Goal: Information Seeking & Learning: Compare options

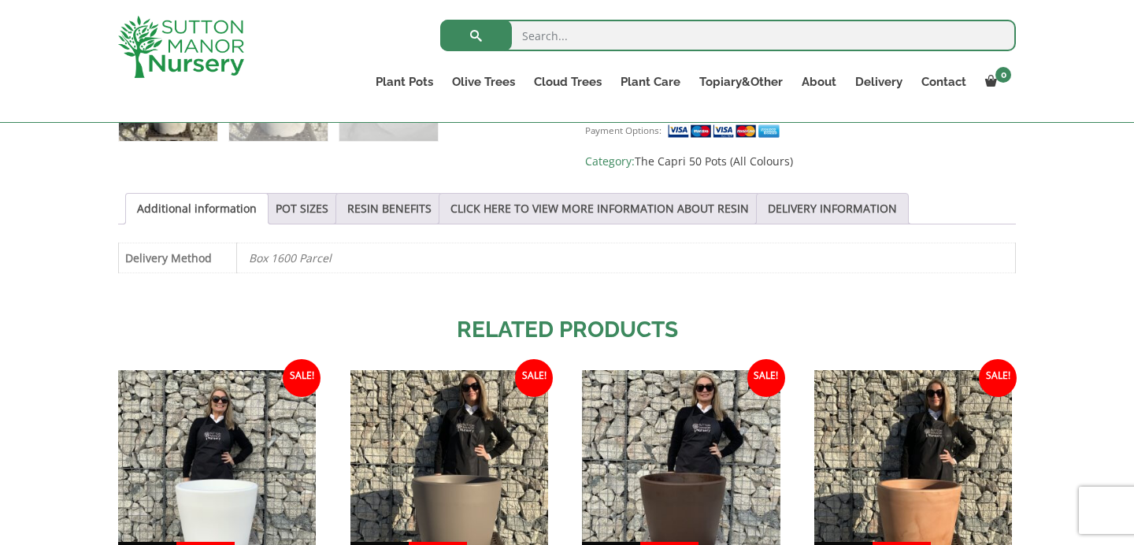
scroll to position [772, 0]
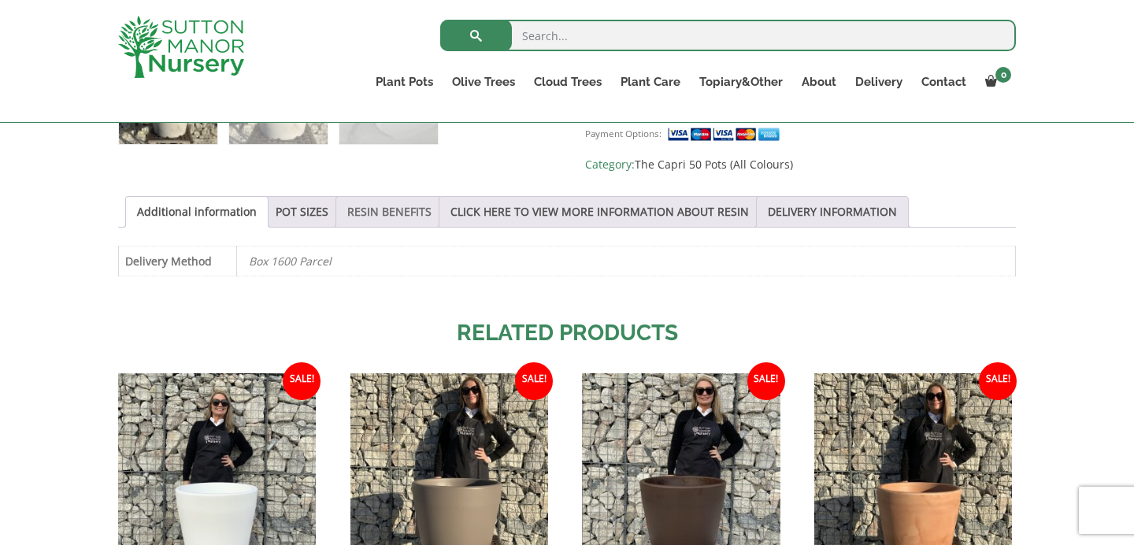
click at [390, 213] on link "RESIN BENEFITS" at bounding box center [389, 212] width 84 height 30
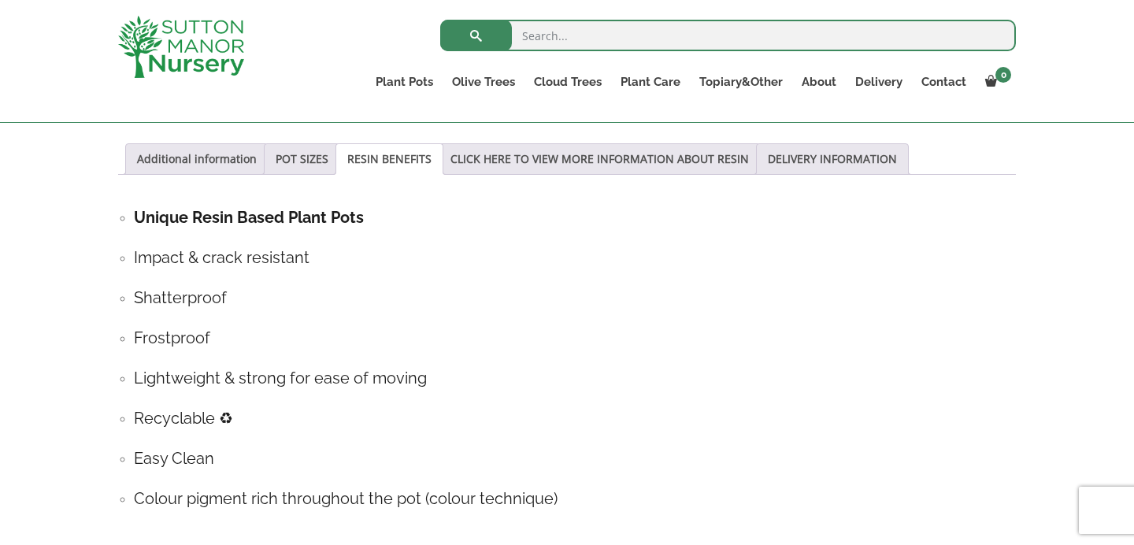
scroll to position [820, 0]
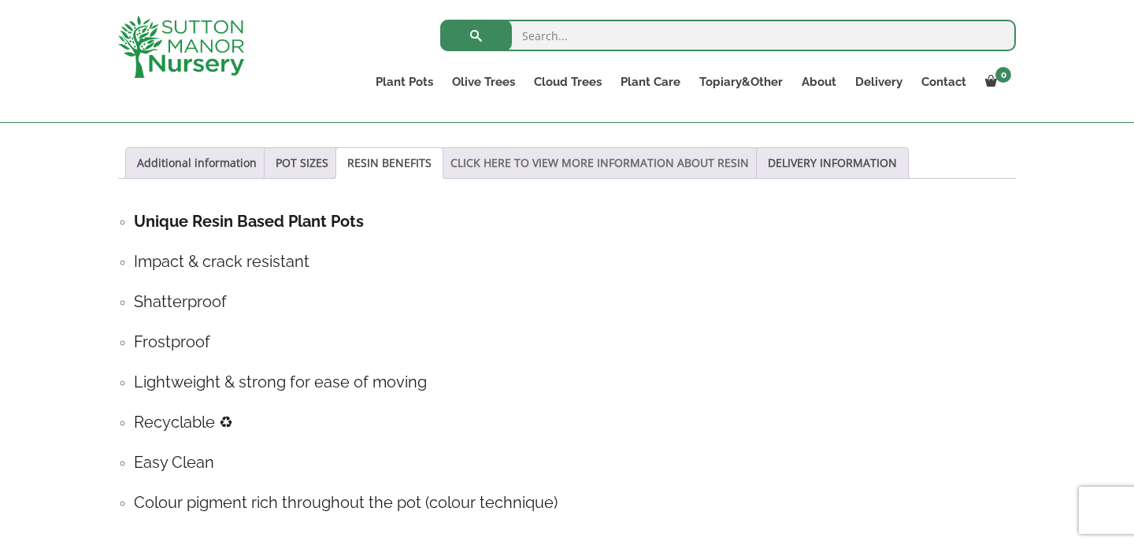
click at [483, 161] on link "CLICK HERE TO VIEW MORE INFORMATION ABOUT RESIN" at bounding box center [599, 163] width 298 height 30
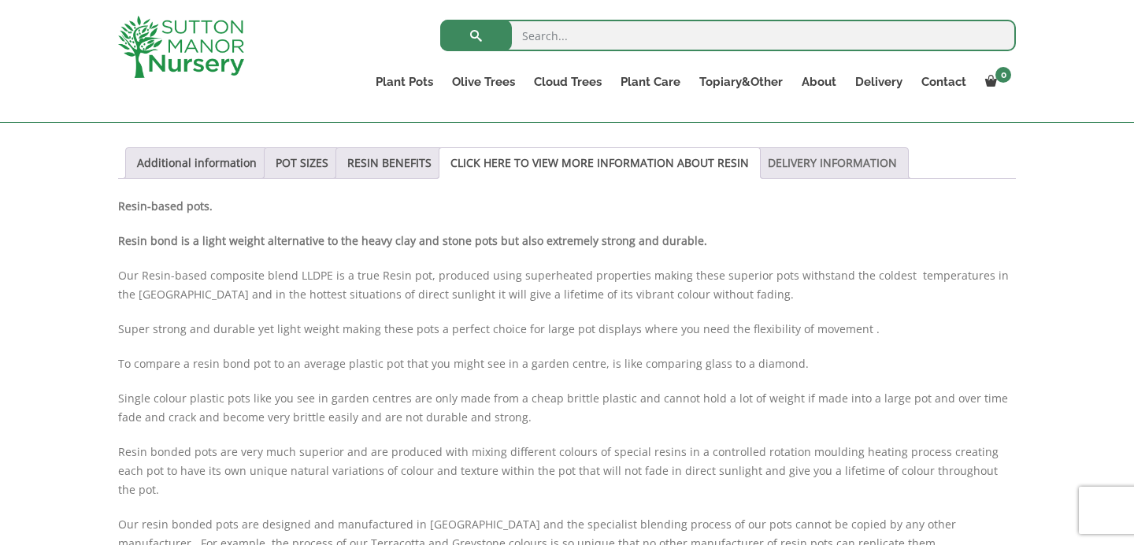
click at [775, 161] on link "DELIVERY INFORMATION" at bounding box center [832, 163] width 129 height 30
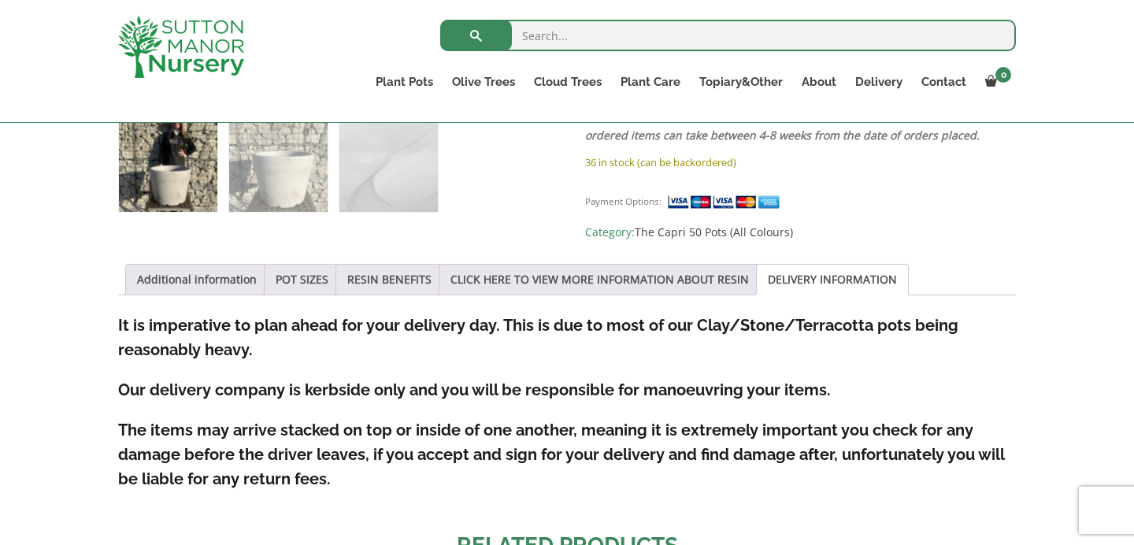
scroll to position [695, 0]
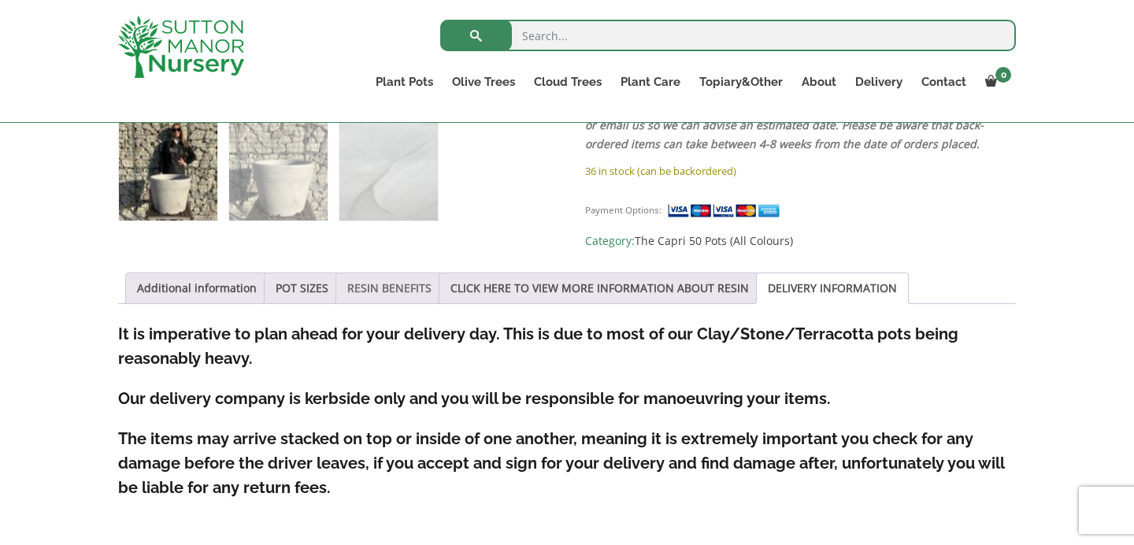
click at [380, 286] on link "RESIN BENEFITS" at bounding box center [389, 288] width 84 height 30
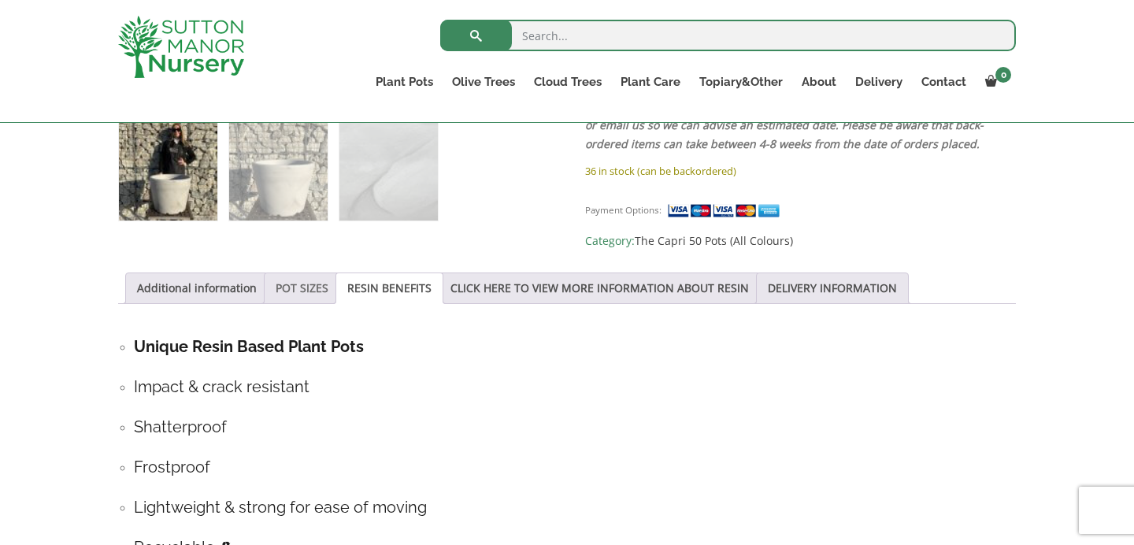
click at [311, 283] on link "POT SIZES" at bounding box center [302, 288] width 53 height 30
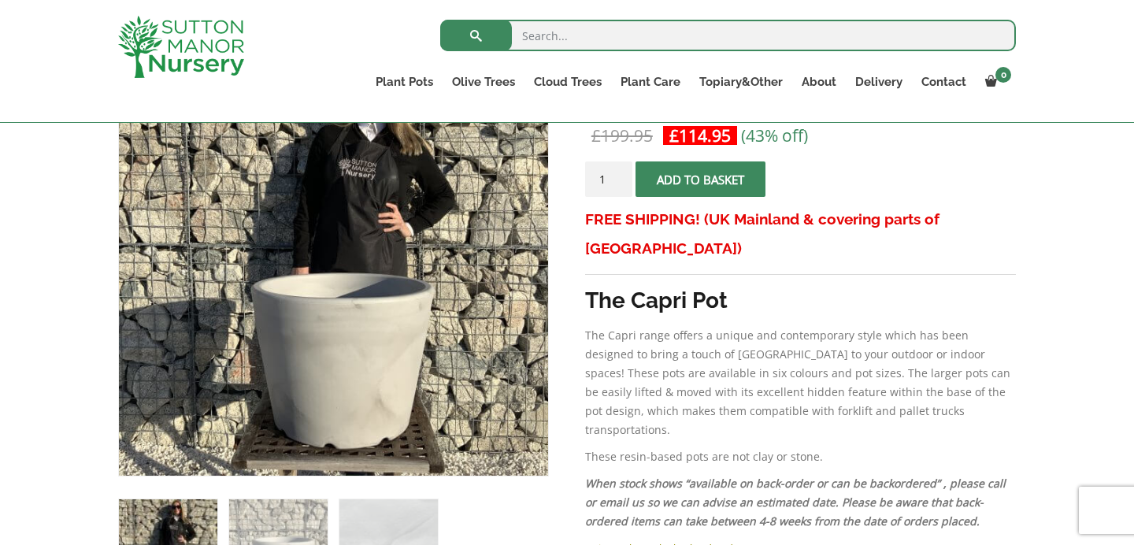
scroll to position [224, 0]
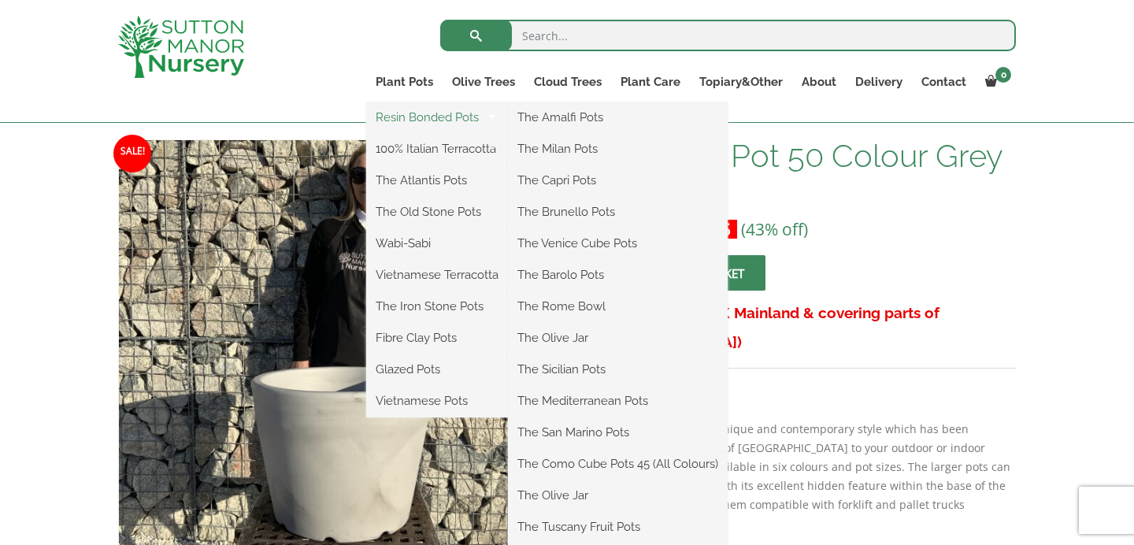
click at [464, 113] on link "Resin Bonded Pots" at bounding box center [437, 117] width 142 height 24
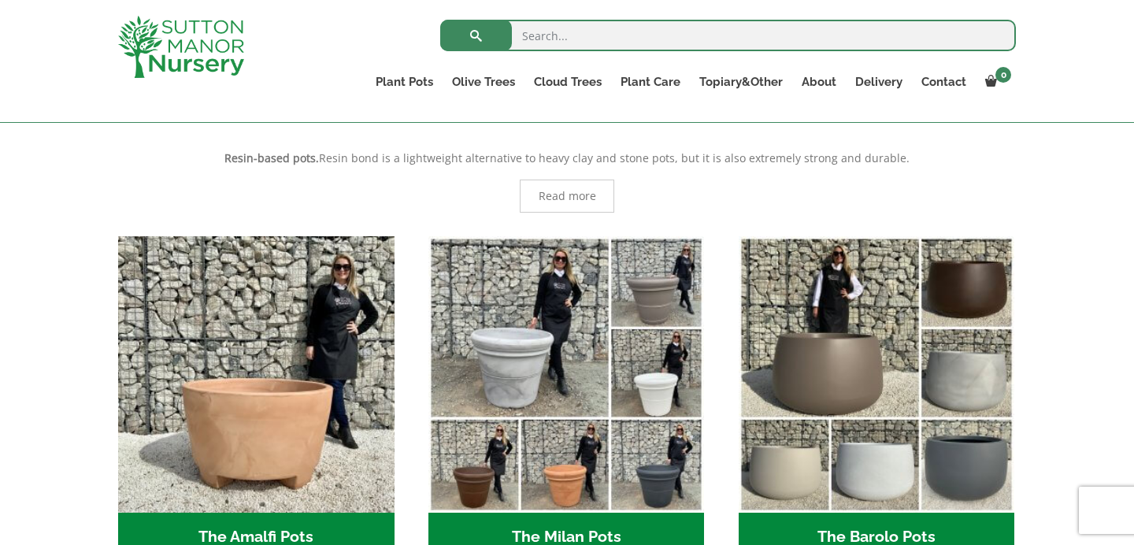
scroll to position [245, 0]
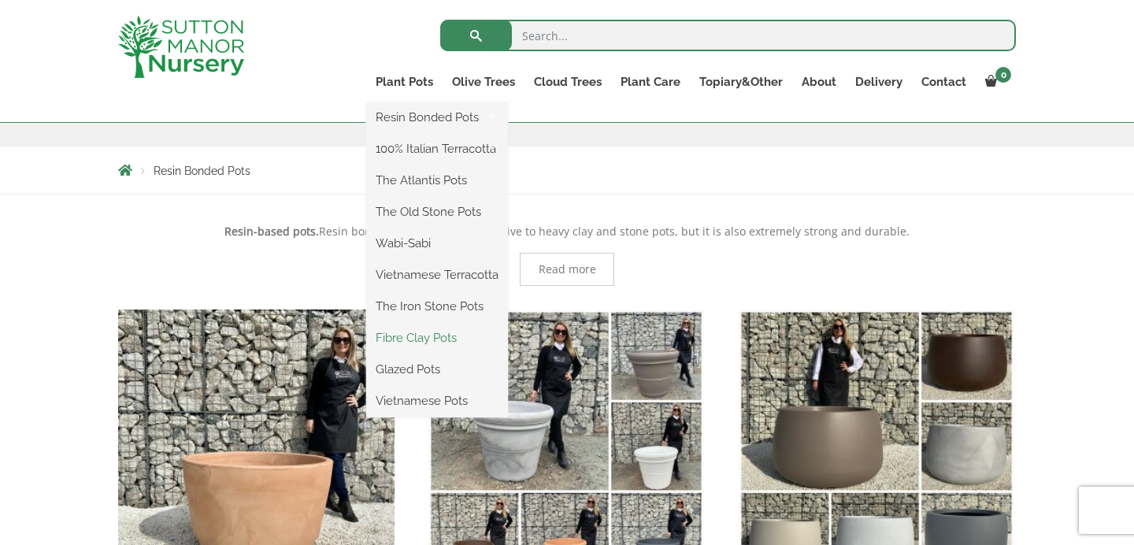
click at [404, 342] on link "Fibre Clay Pots" at bounding box center [437, 338] width 142 height 24
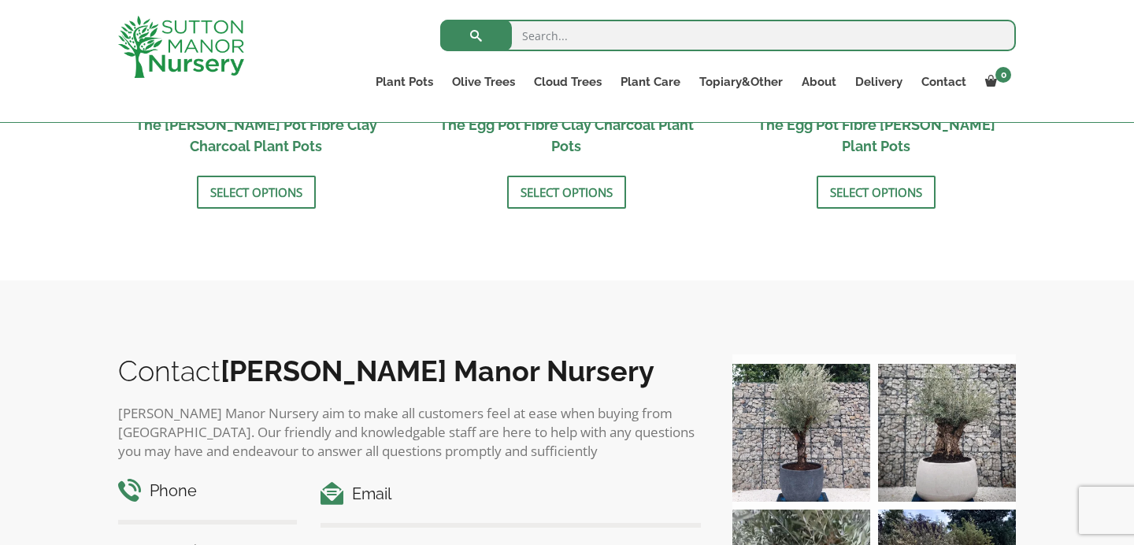
scroll to position [709, 0]
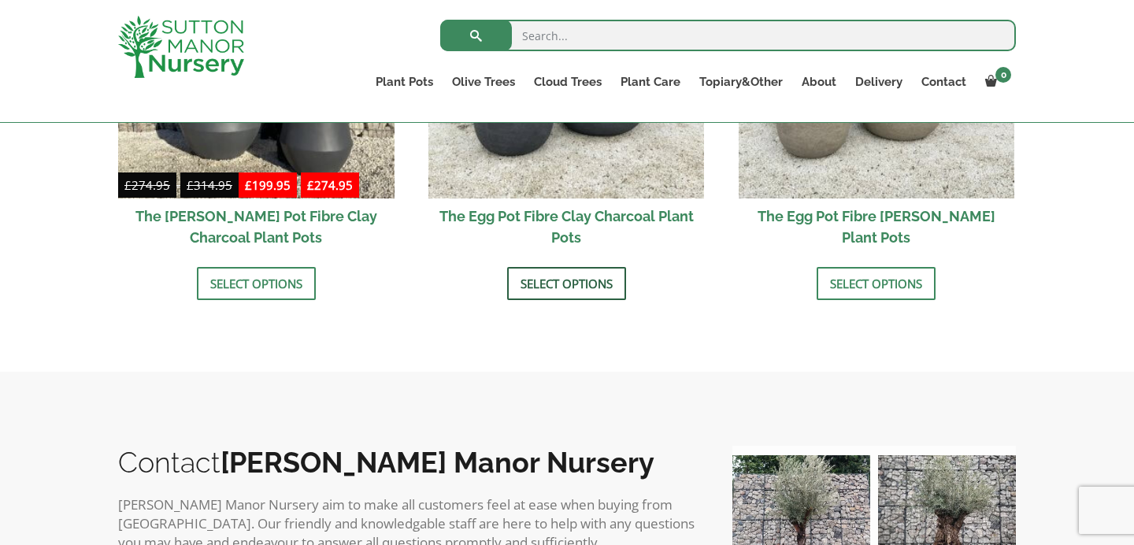
click at [553, 273] on link "Select options" at bounding box center [566, 283] width 119 height 33
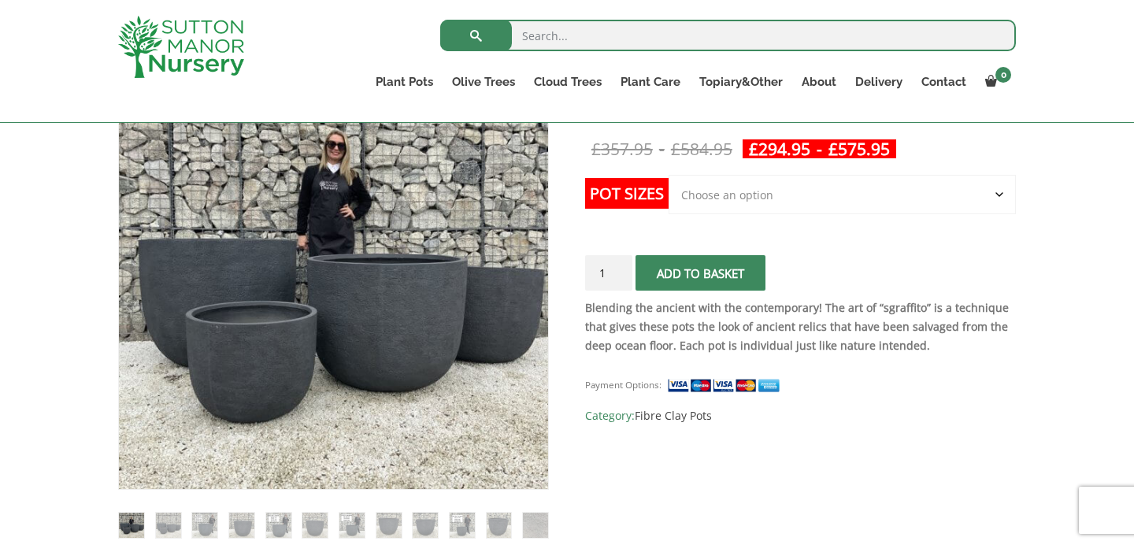
scroll to position [308, 0]
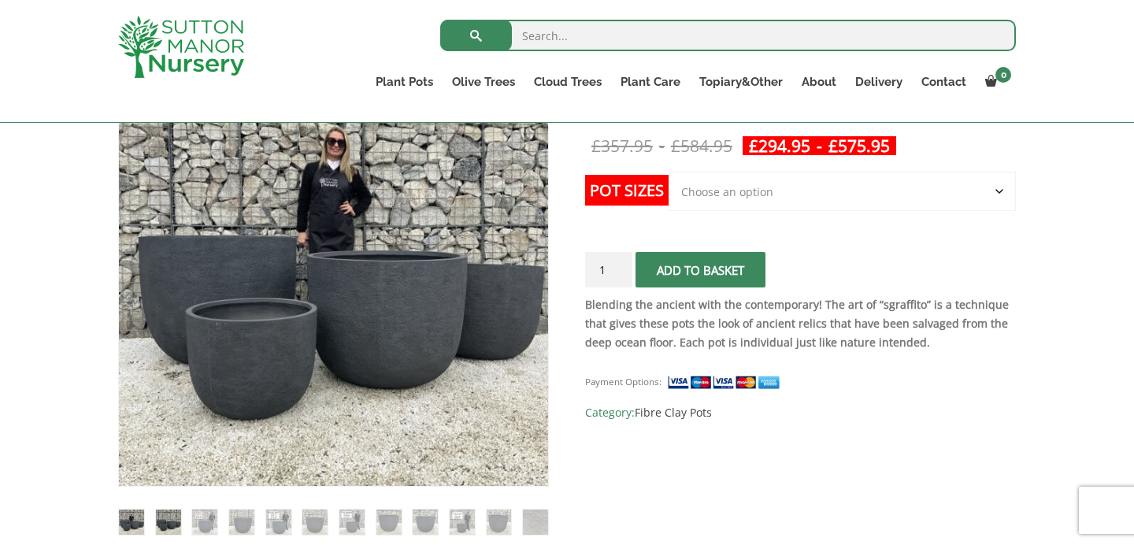
click at [171, 518] on img at bounding box center [168, 521] width 25 height 25
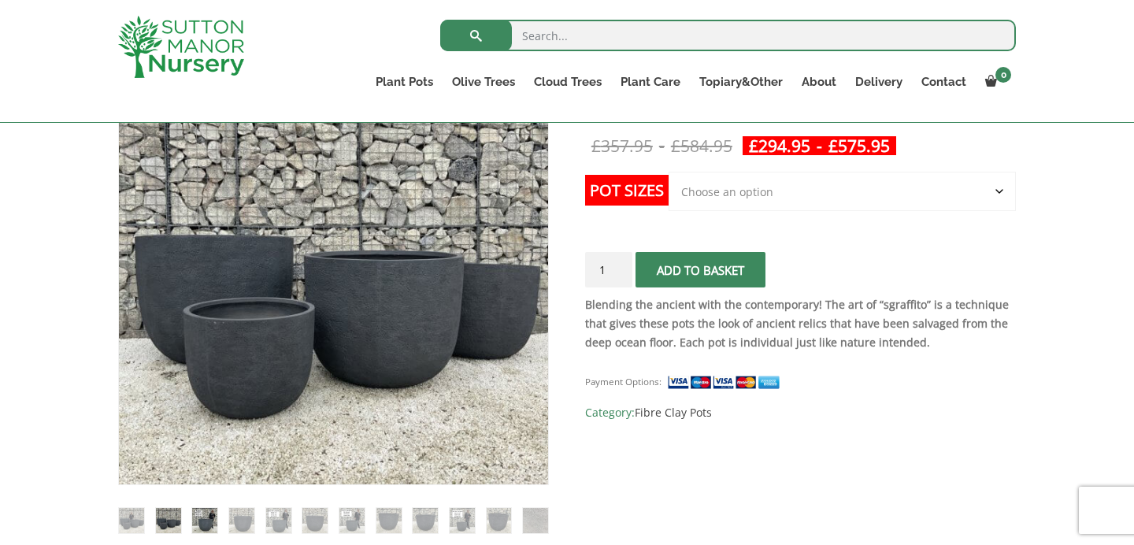
click at [198, 520] on img at bounding box center [204, 520] width 25 height 25
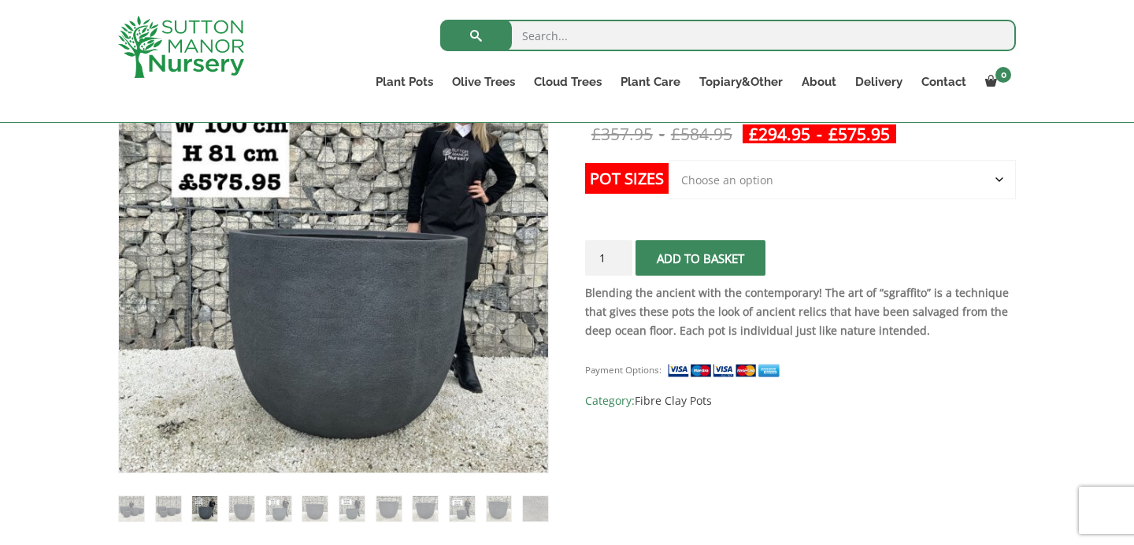
scroll to position [334, 0]
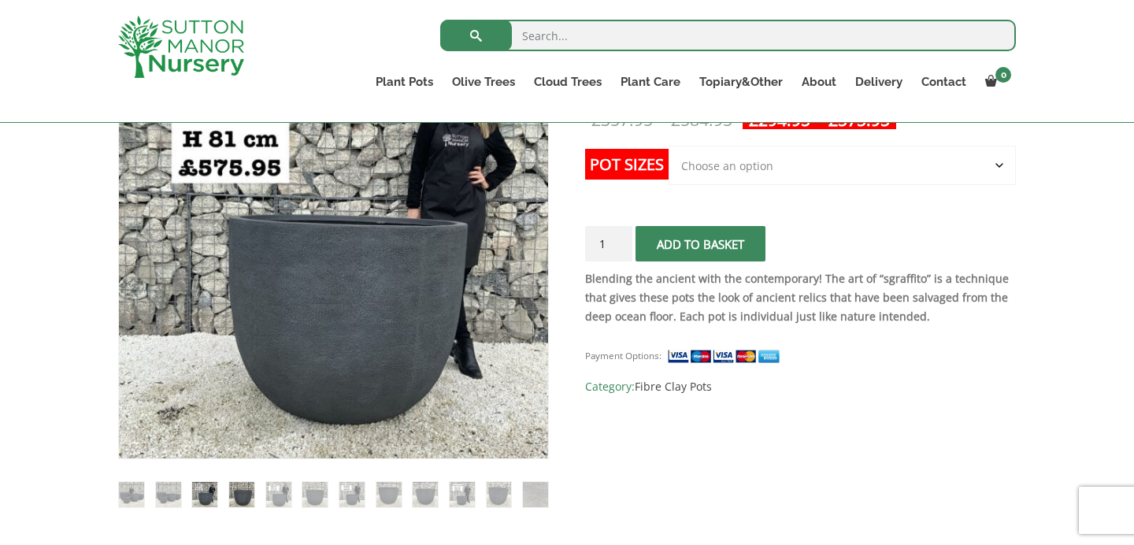
click at [242, 498] on img at bounding box center [241, 494] width 25 height 25
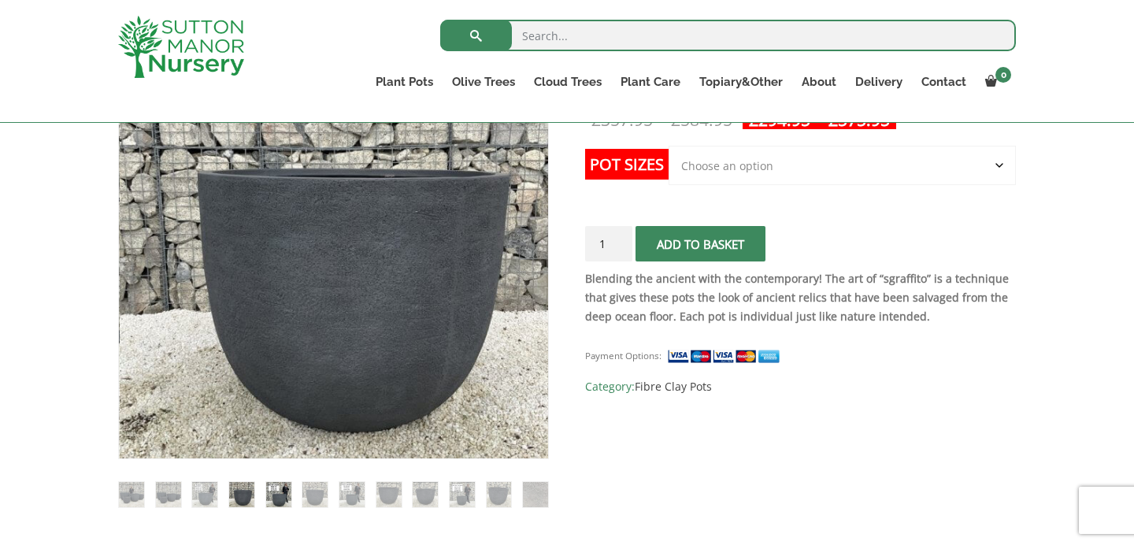
click at [269, 501] on img at bounding box center [278, 494] width 25 height 25
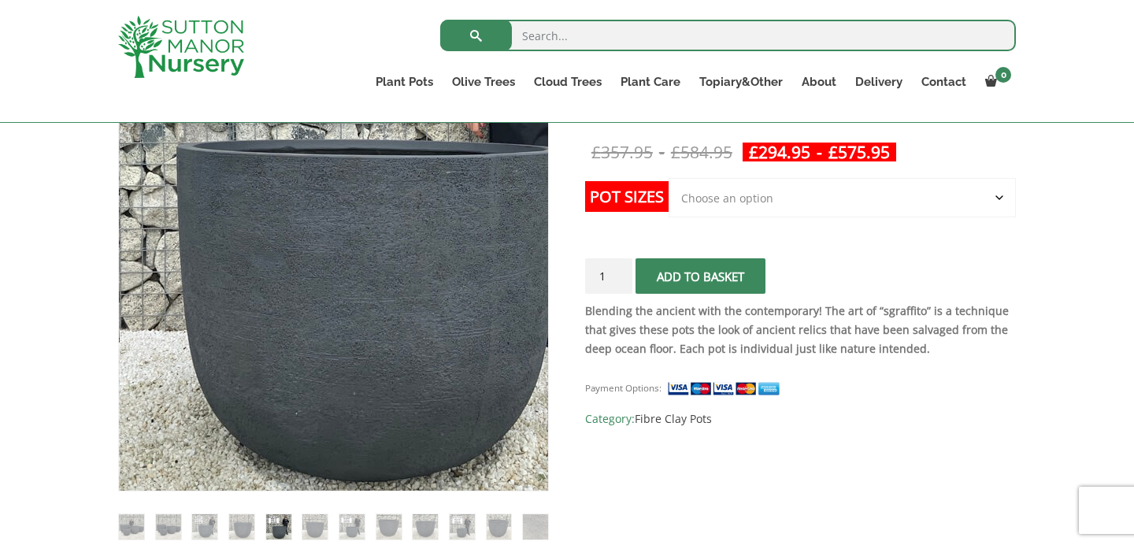
scroll to position [305, 0]
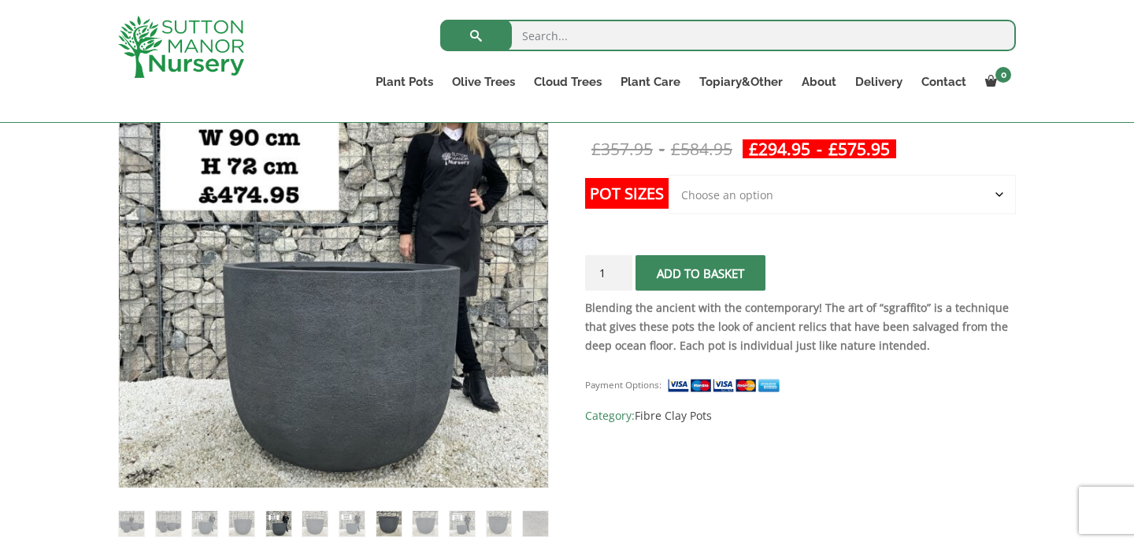
click at [388, 525] on img at bounding box center [388, 523] width 25 height 25
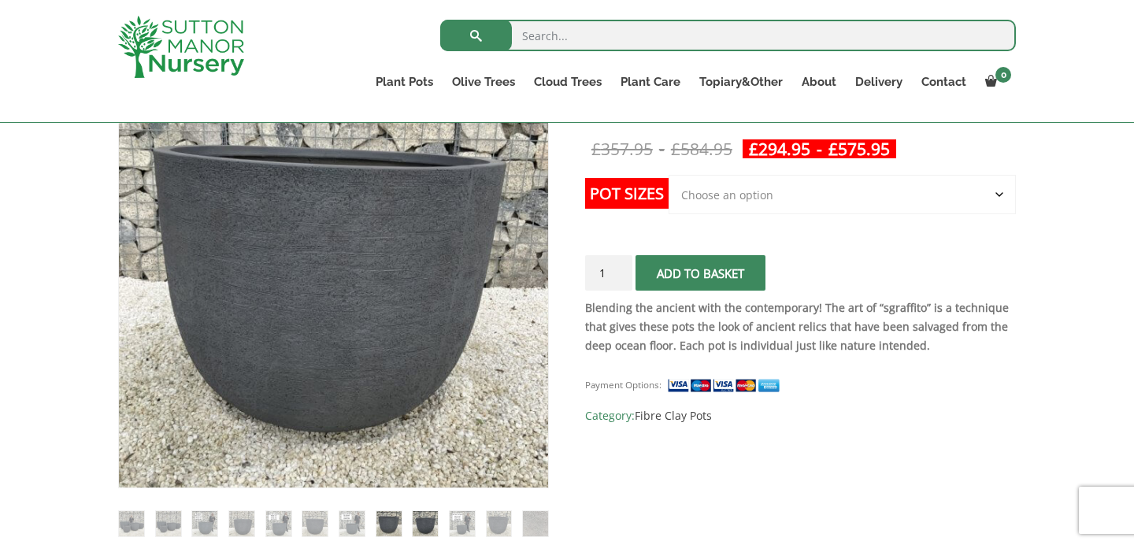
click at [420, 527] on img at bounding box center [425, 523] width 25 height 25
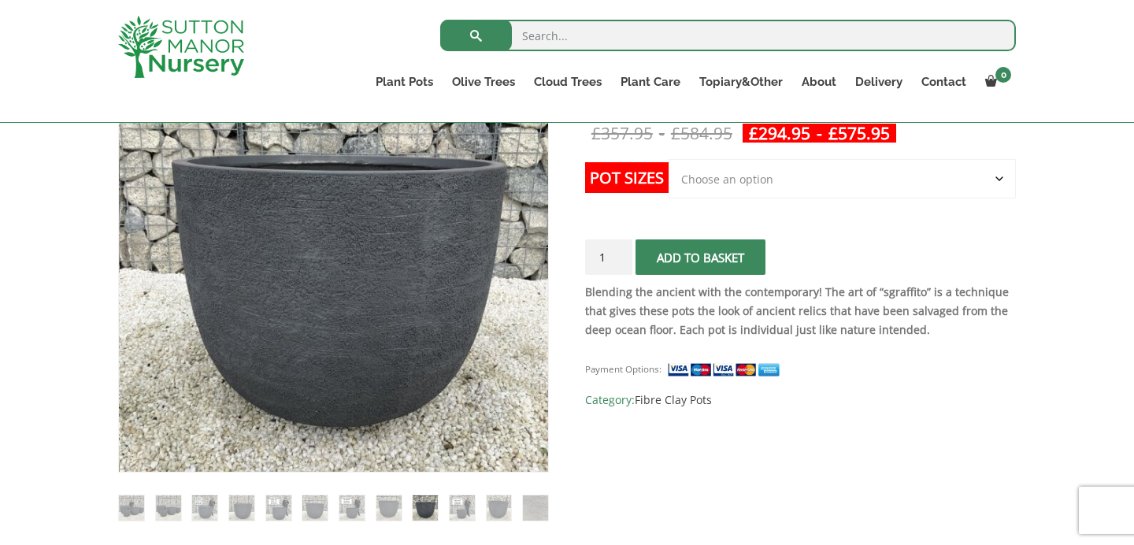
scroll to position [322, 0]
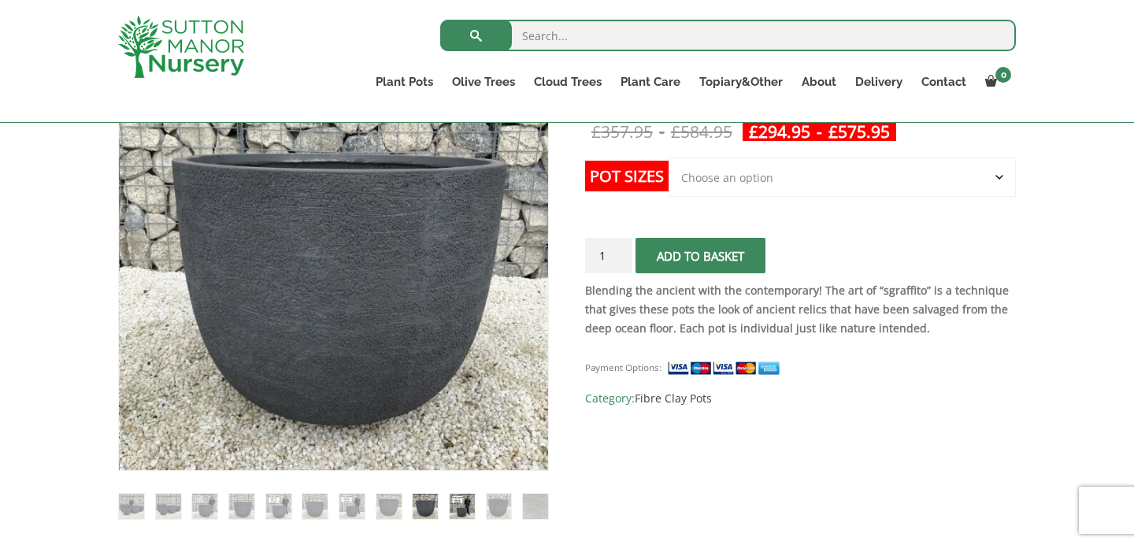
click at [463, 505] on img at bounding box center [462, 506] width 25 height 25
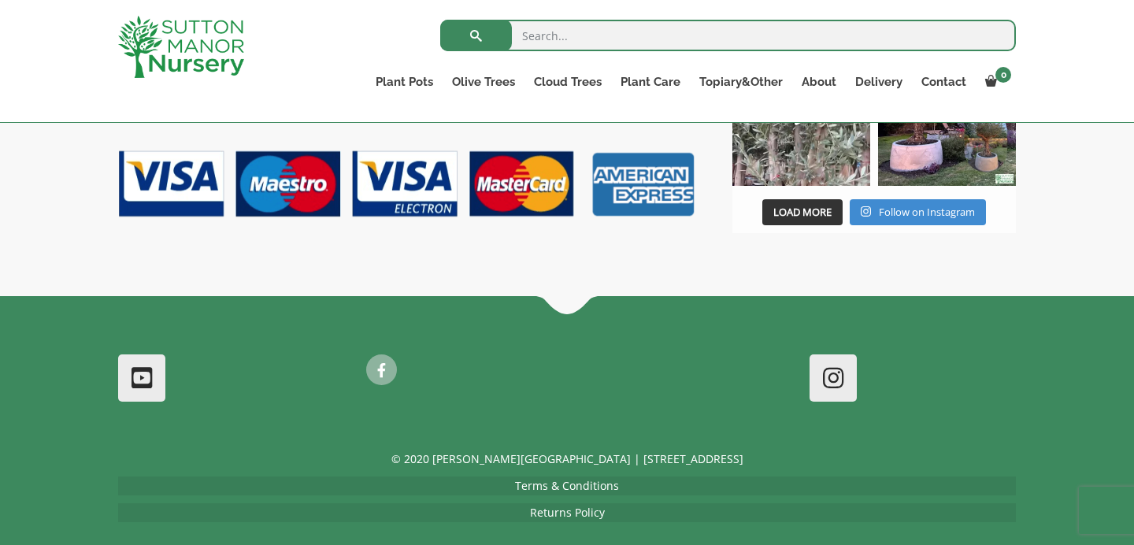
scroll to position [2896, 0]
